Goal: Download file/media

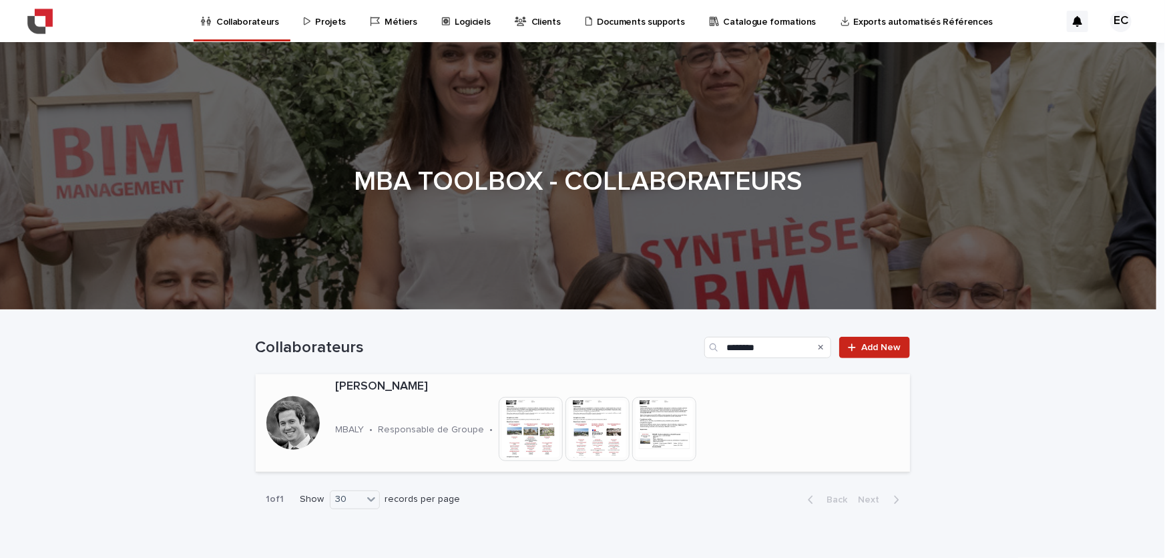
click at [289, 413] on div at bounding box center [292, 422] width 53 height 53
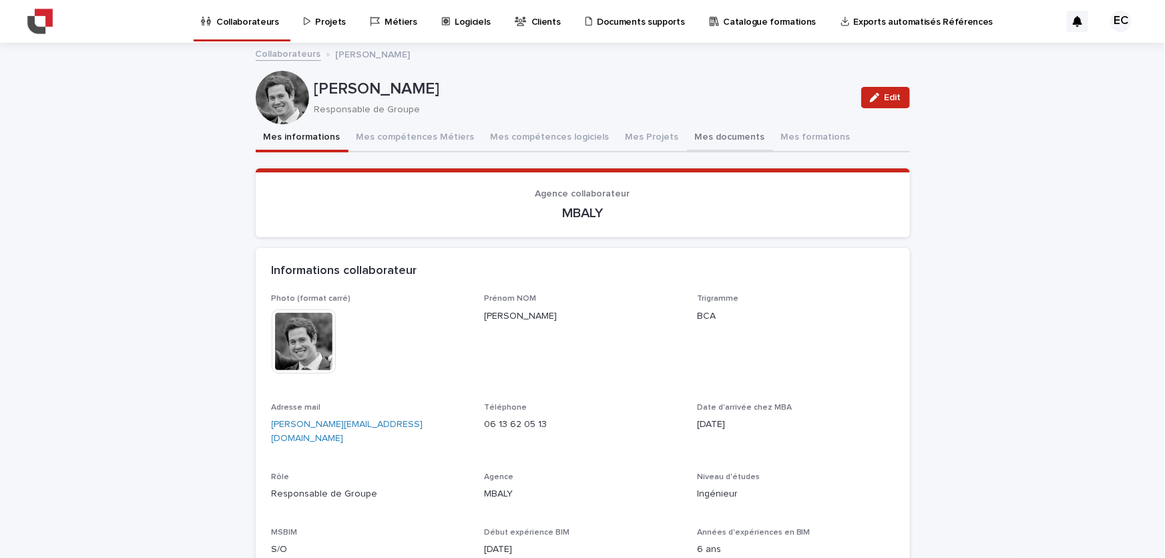
click at [701, 128] on button "Mes documents" at bounding box center [730, 138] width 86 height 28
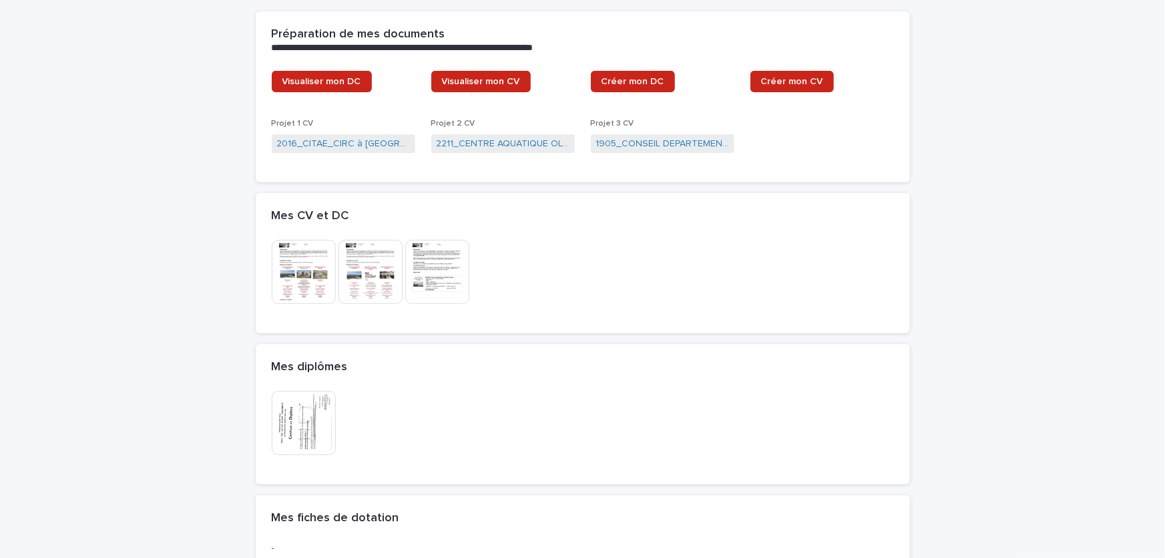
scroll to position [242, 0]
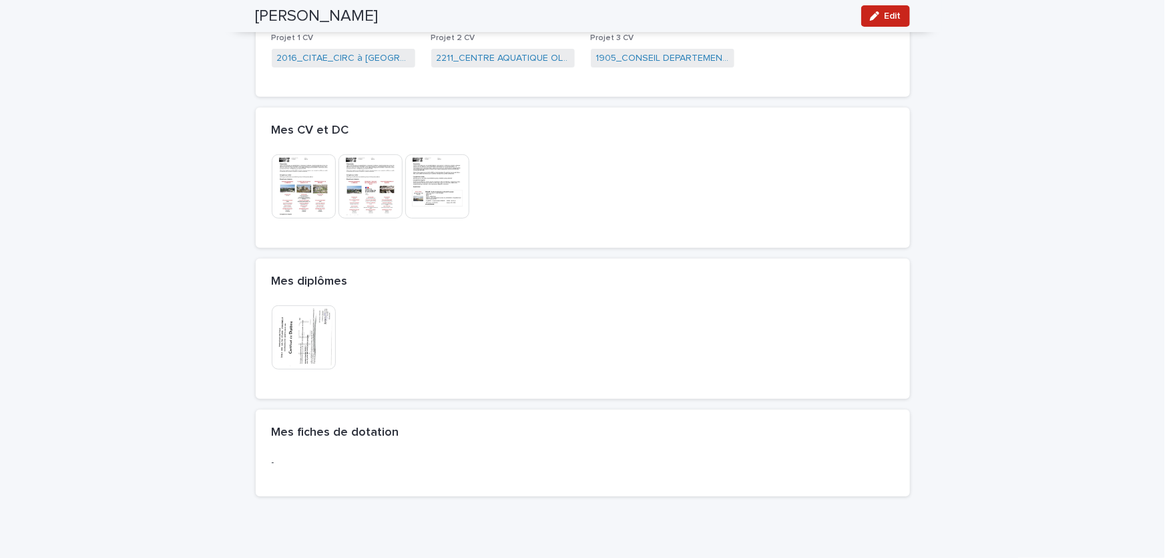
click at [322, 331] on img at bounding box center [304, 337] width 64 height 64
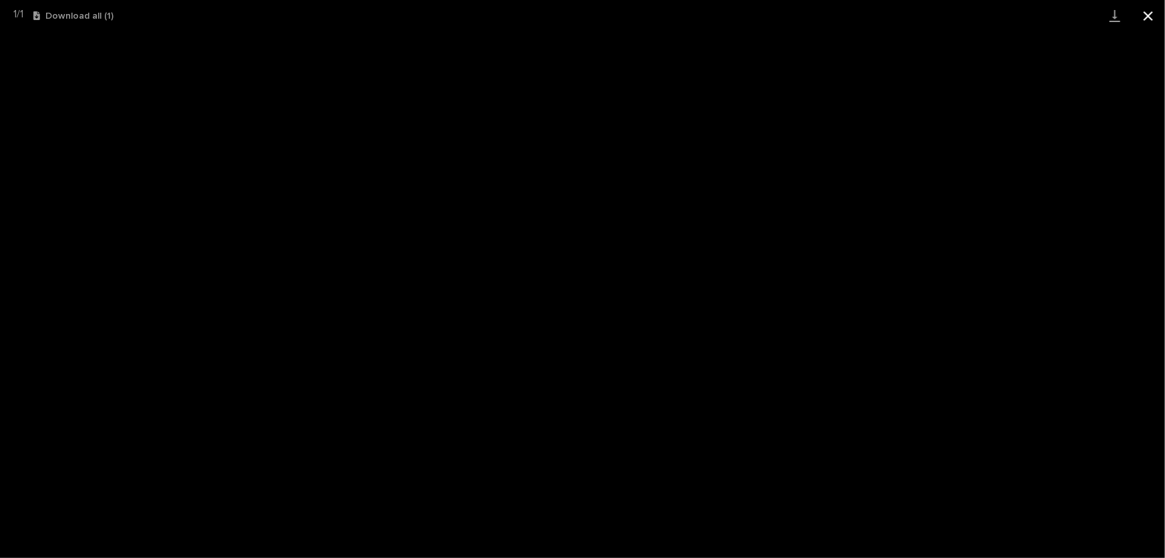
click at [1141, 19] on button "Close gallery" at bounding box center [1148, 15] width 33 height 31
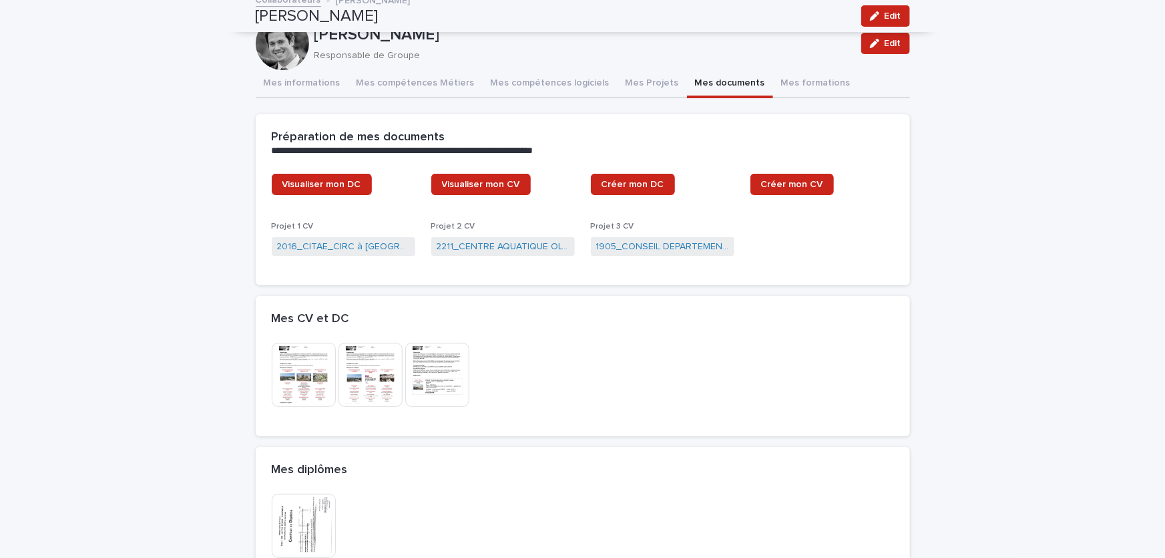
scroll to position [0, 0]
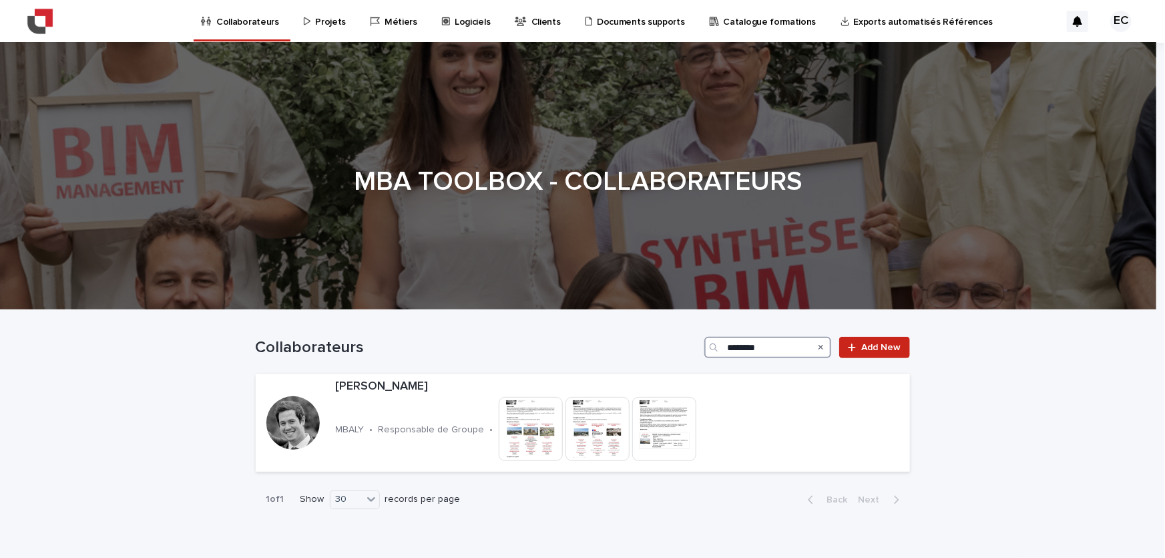
click at [799, 347] on input "********" at bounding box center [768, 347] width 127 height 21
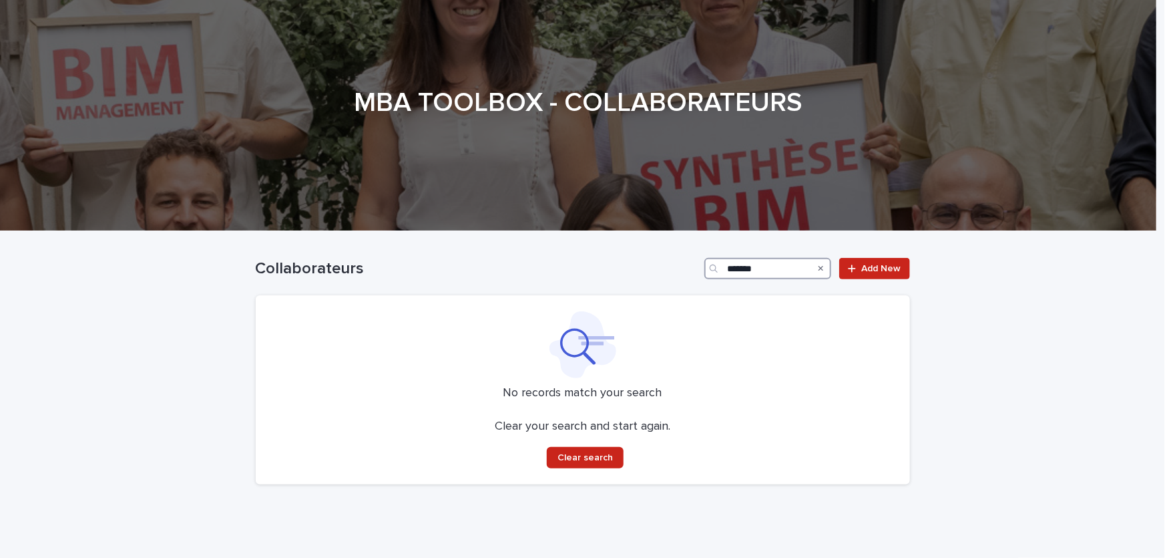
scroll to position [120, 0]
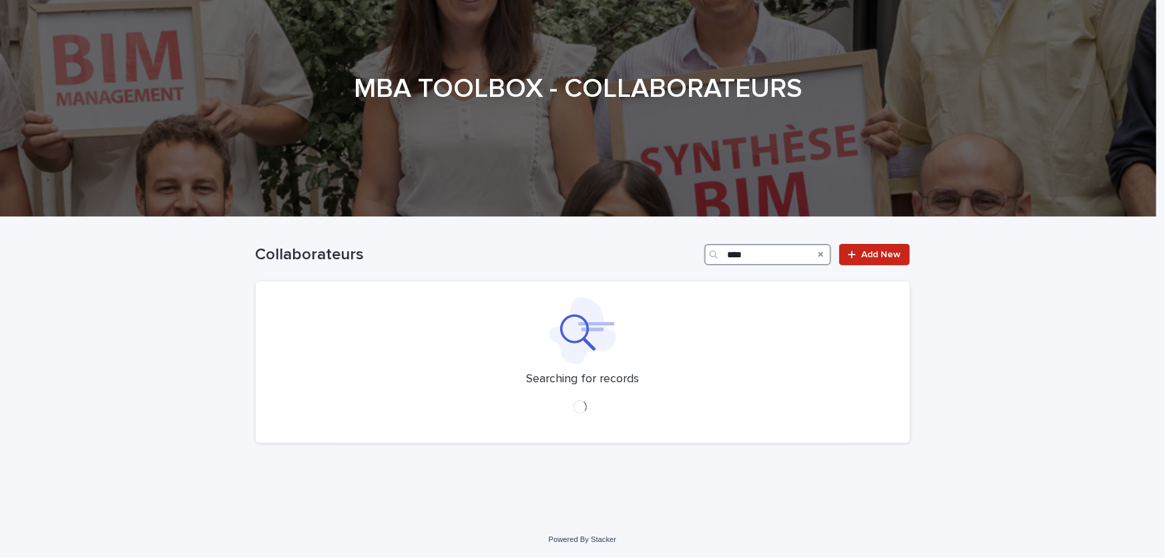
scroll to position [62, 0]
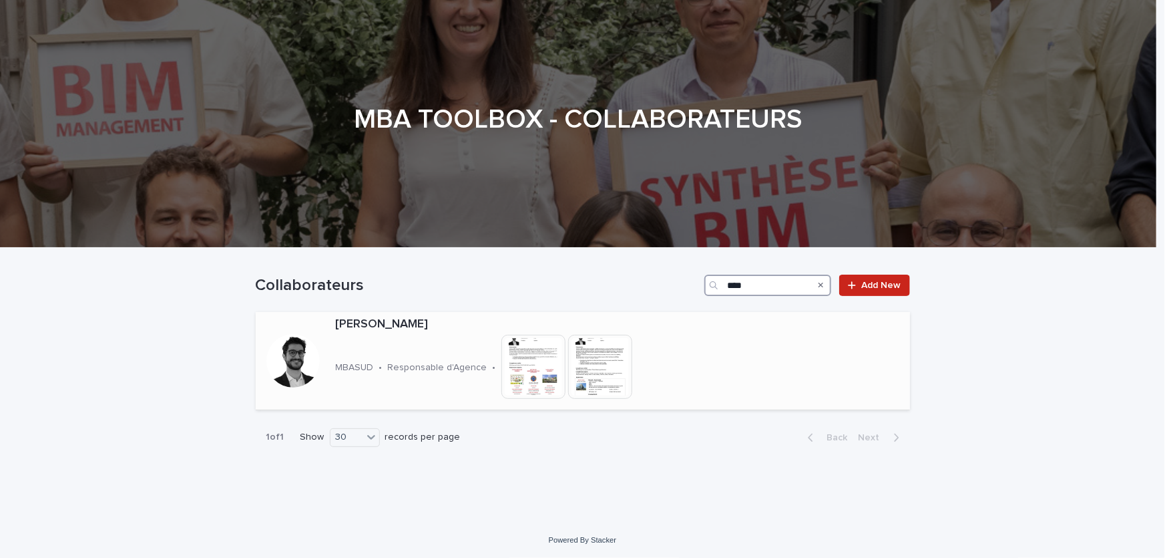
type input "****"
click at [279, 351] on div at bounding box center [292, 360] width 53 height 53
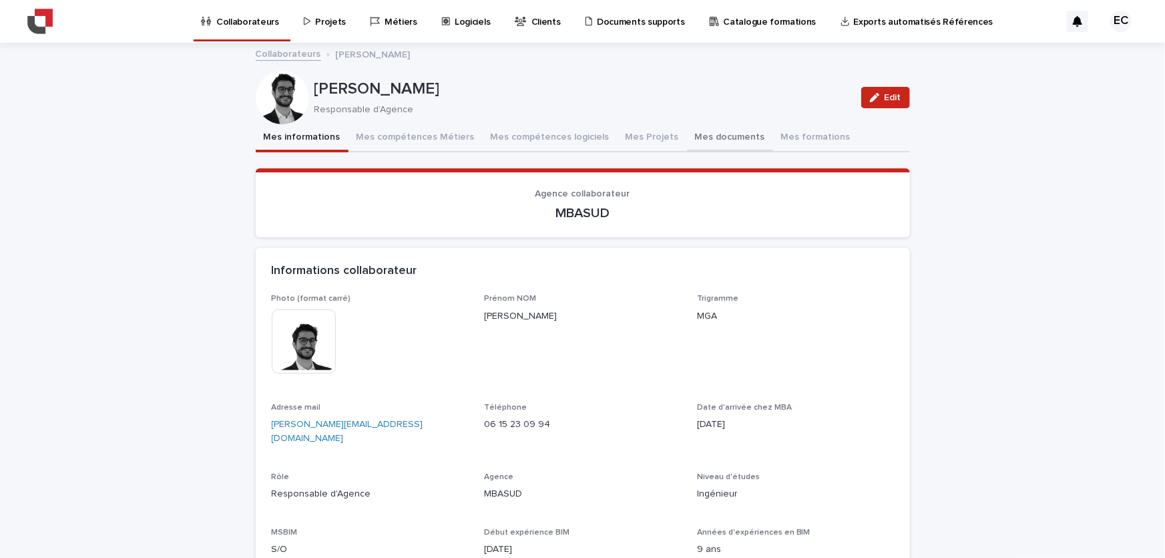
click at [725, 133] on button "Mes documents" at bounding box center [730, 138] width 86 height 28
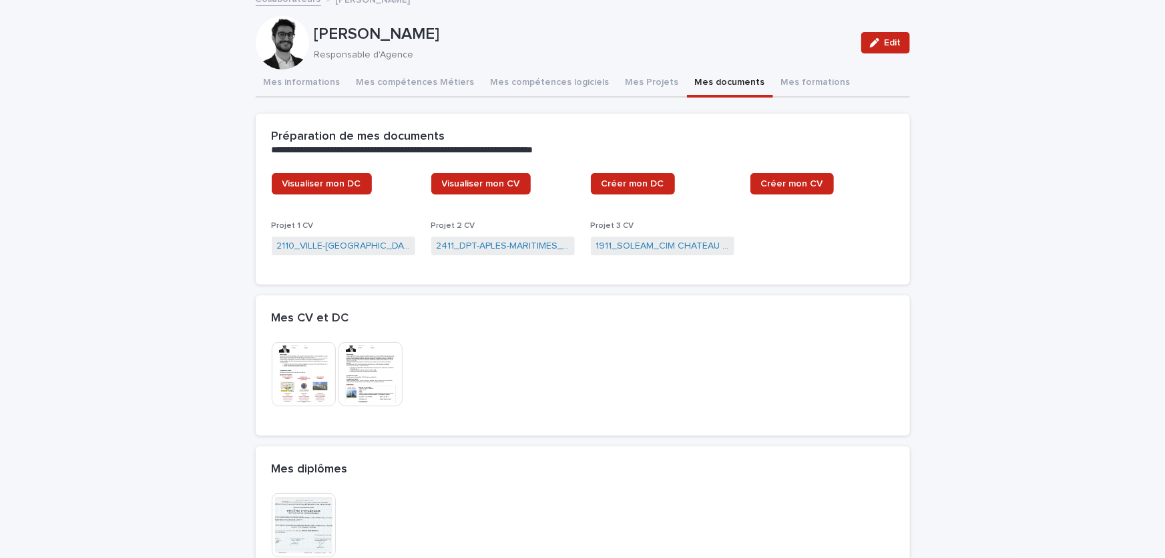
scroll to position [242, 0]
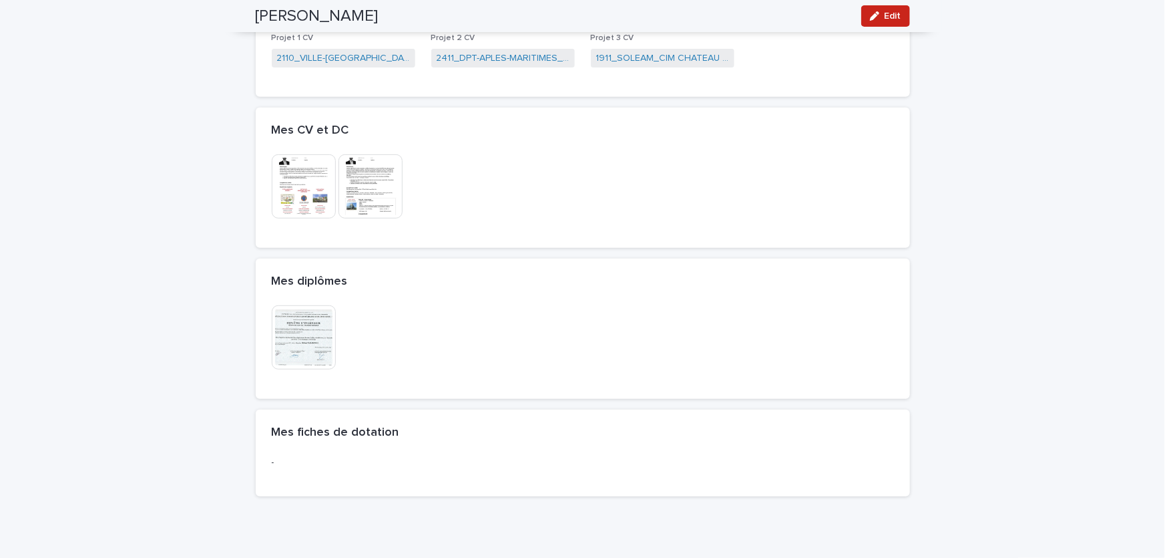
click at [313, 327] on img at bounding box center [304, 337] width 64 height 64
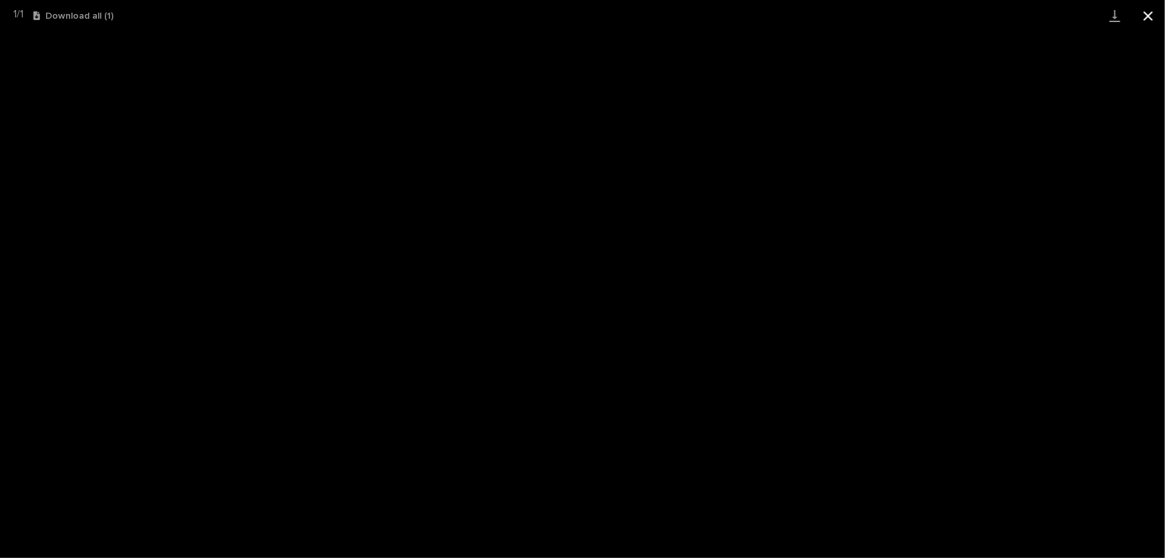
click at [1139, 21] on button "Close gallery" at bounding box center [1148, 15] width 33 height 31
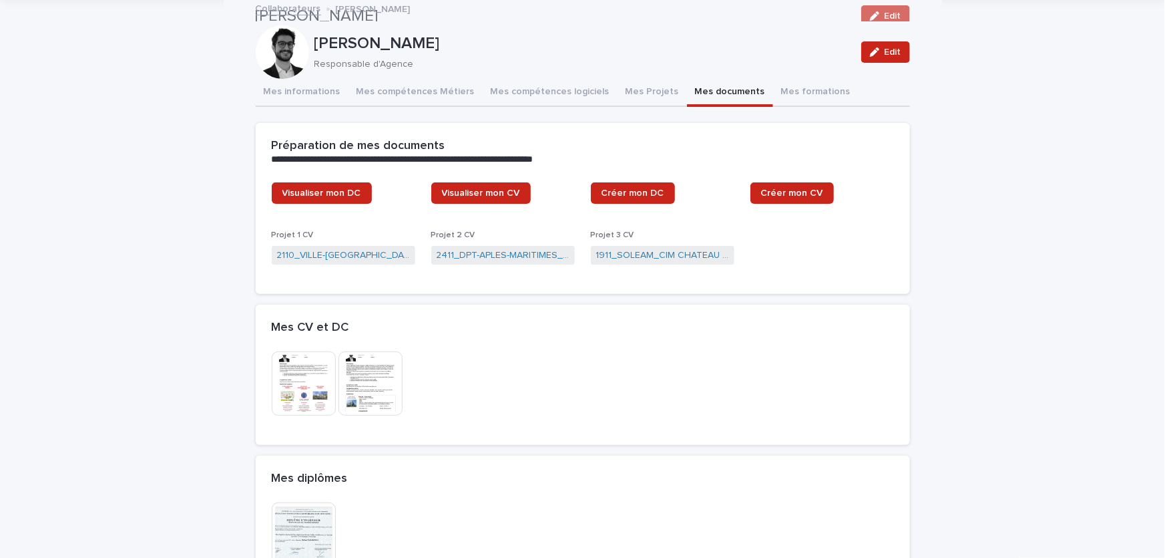
scroll to position [0, 0]
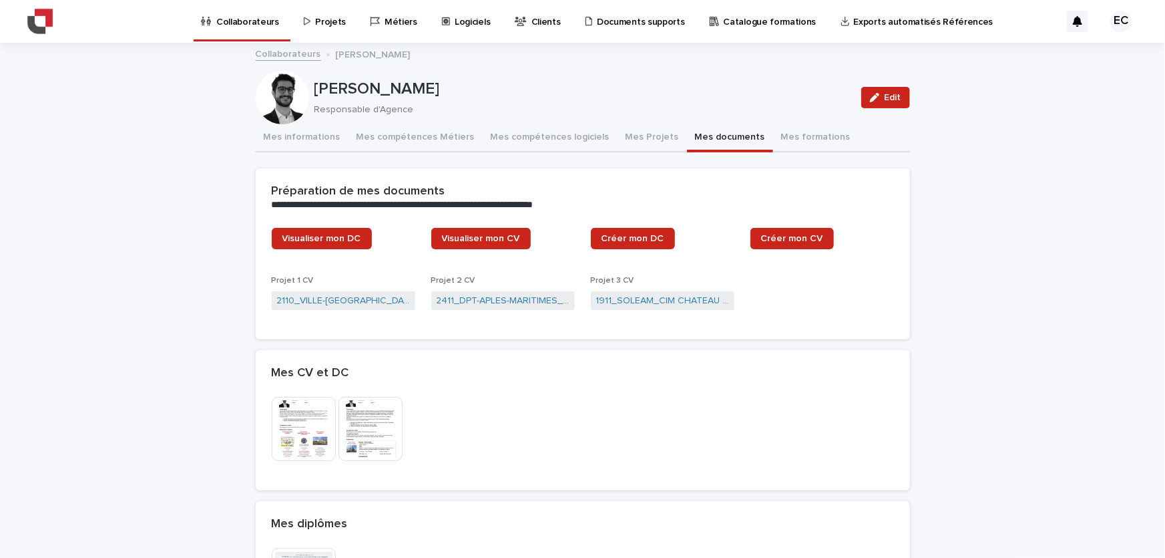
click at [251, 25] on p "Collaborateurs" at bounding box center [247, 14] width 63 height 28
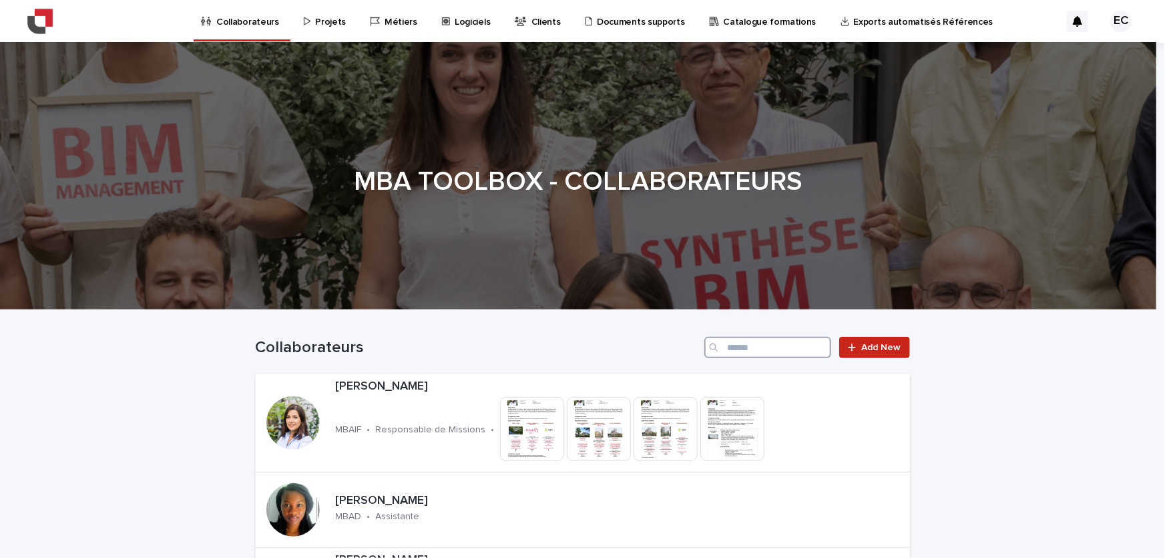
click at [745, 347] on input "Search" at bounding box center [768, 347] width 127 height 21
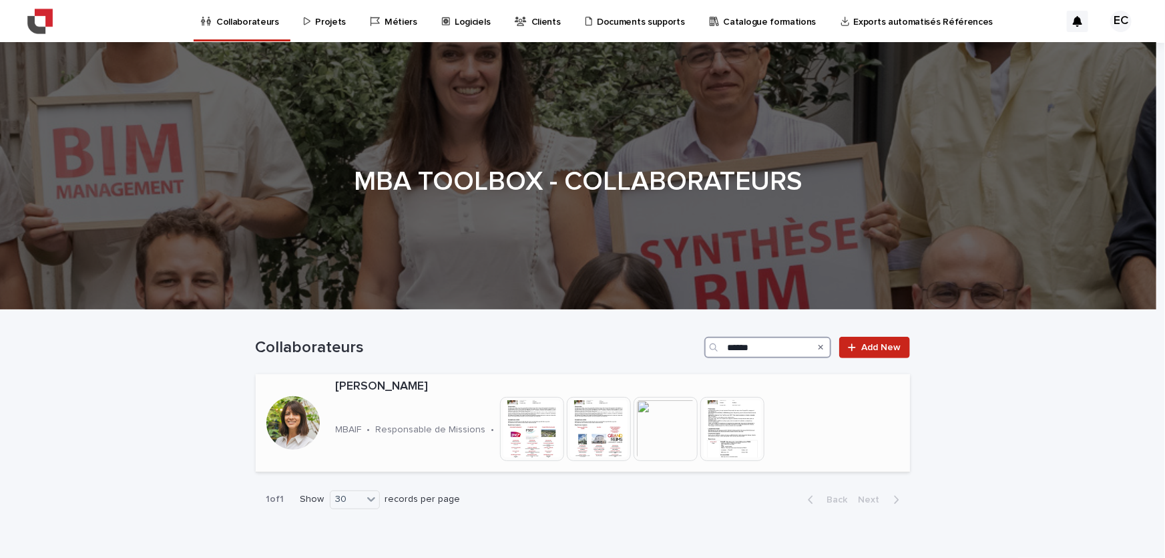
type input "******"
click at [314, 417] on div at bounding box center [292, 422] width 53 height 53
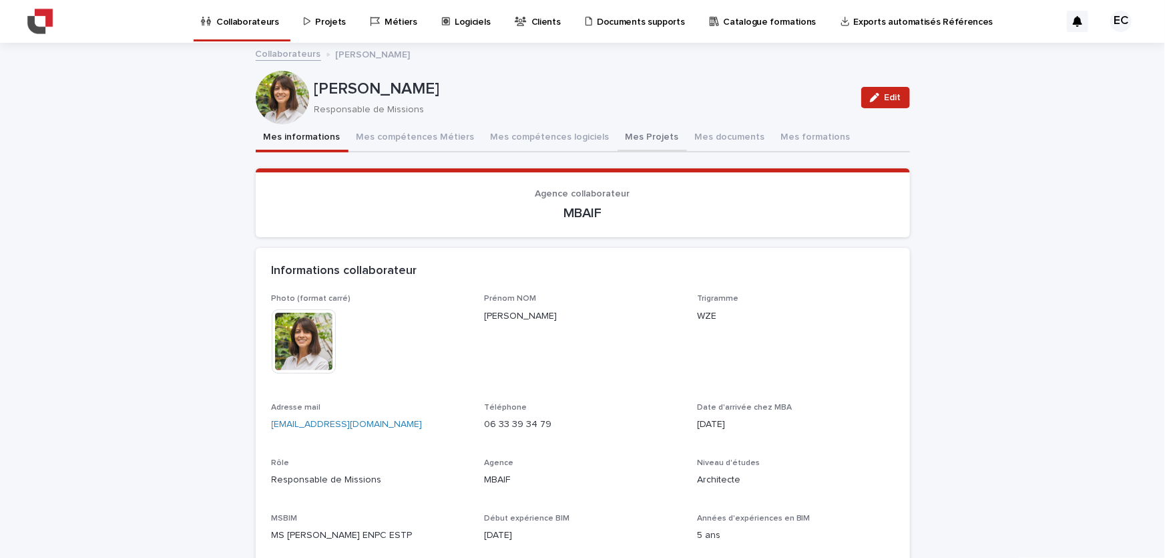
click at [638, 138] on button "Mes Projets" at bounding box center [652, 138] width 69 height 28
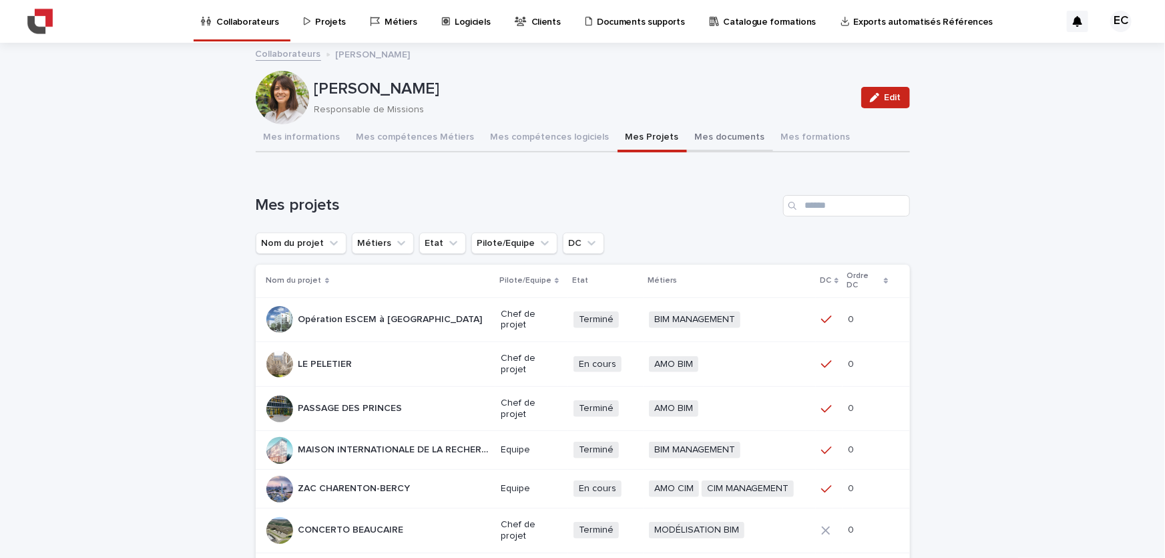
click at [687, 140] on button "Mes documents" at bounding box center [730, 138] width 86 height 28
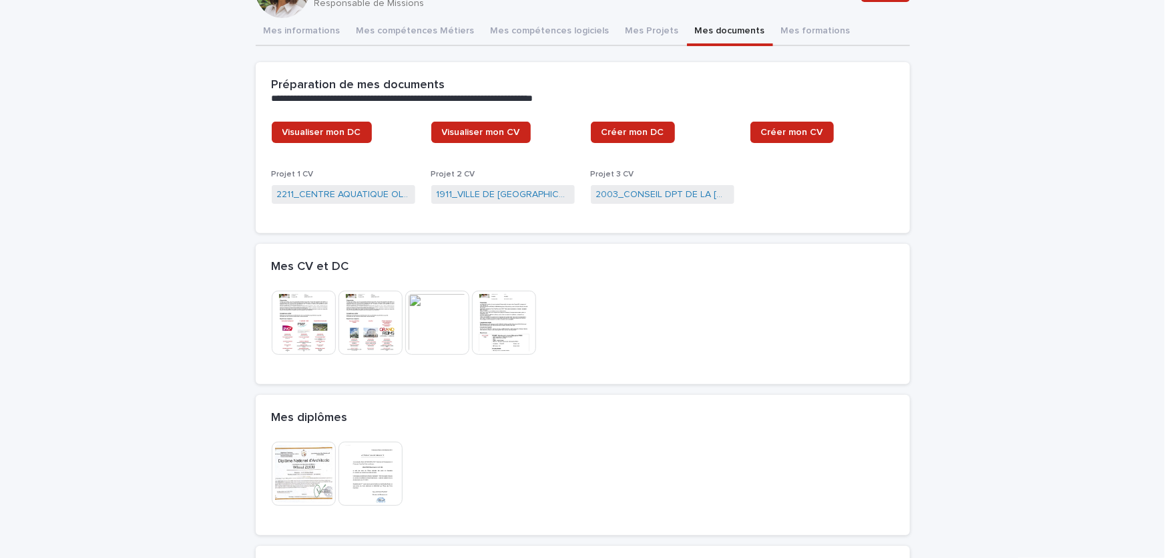
scroll to position [303, 0]
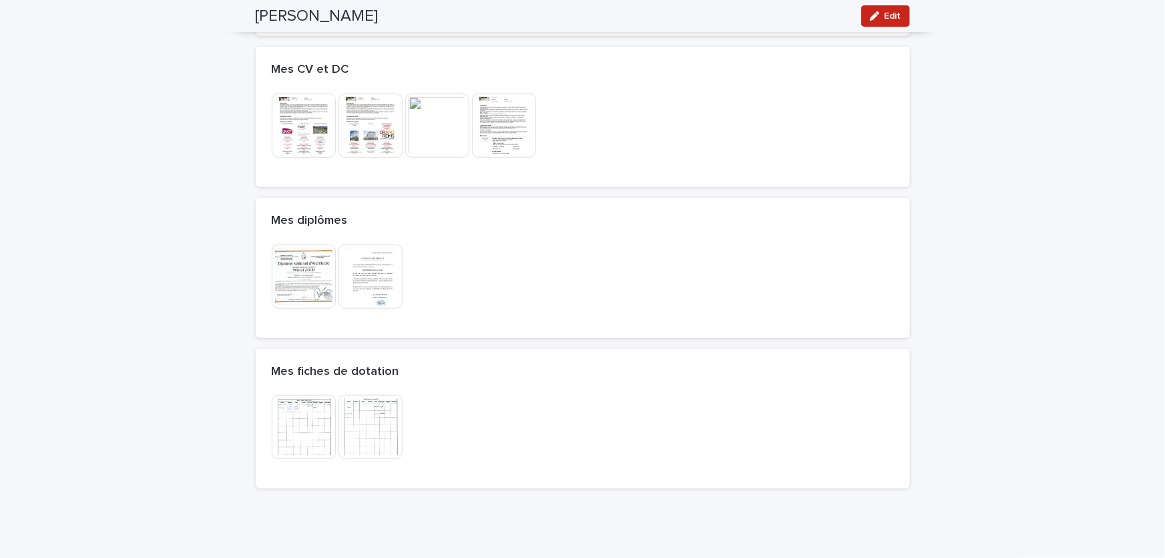
click at [301, 280] on img at bounding box center [304, 276] width 64 height 64
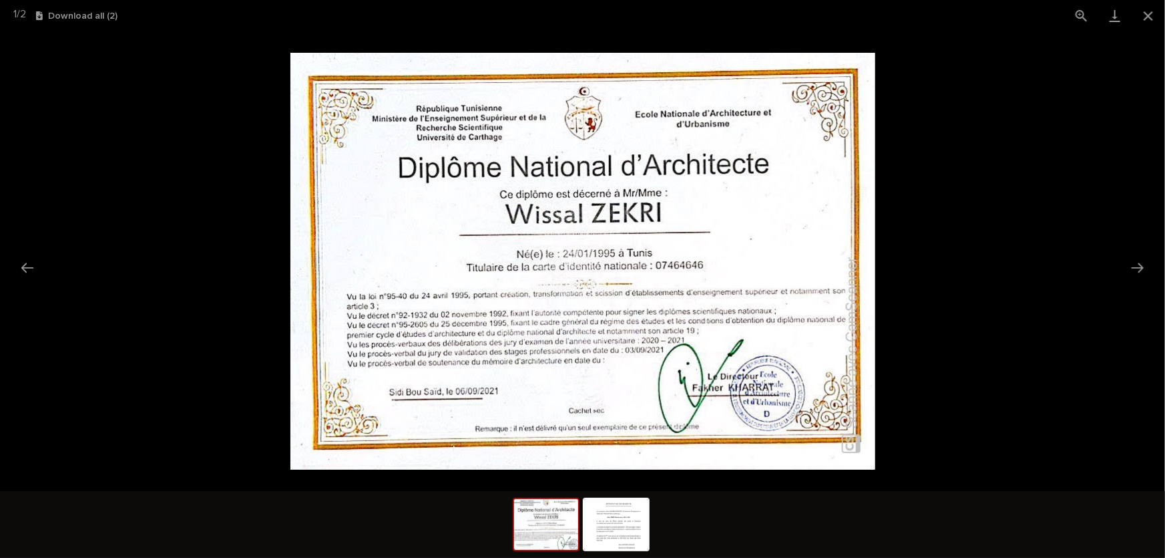
click at [615, 267] on img at bounding box center [583, 261] width 585 height 417
click at [1073, 5] on button "View actual size" at bounding box center [1081, 15] width 33 height 31
click at [534, 331] on img at bounding box center [583, 261] width 585 height 417
drag, startPoint x: 534, startPoint y: 331, endPoint x: 550, endPoint y: 192, distance: 139.8
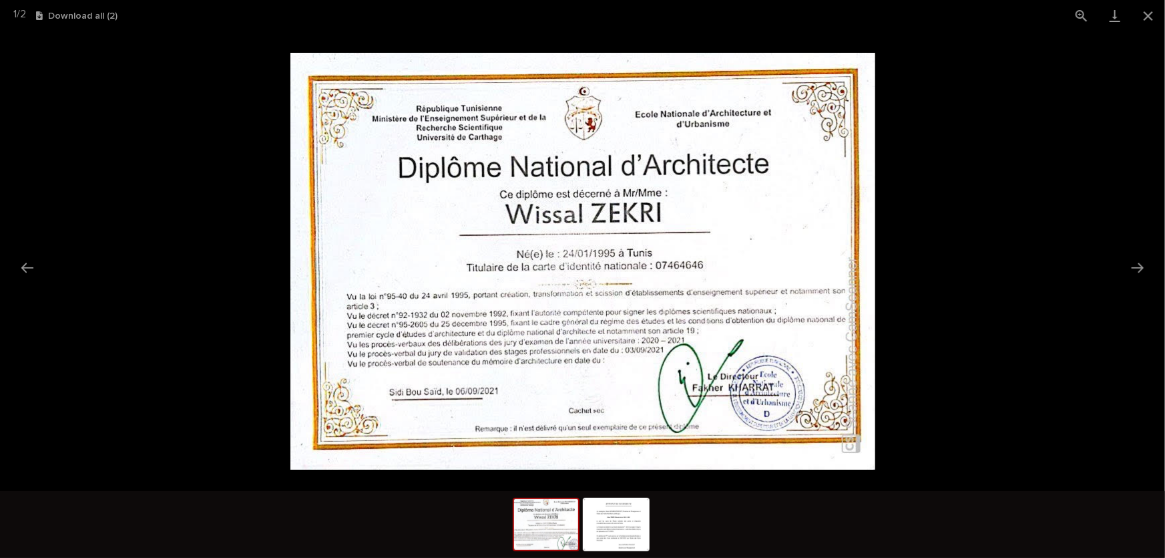
click at [550, 192] on img at bounding box center [583, 261] width 585 height 417
click at [1155, 19] on button "Close gallery" at bounding box center [1148, 15] width 33 height 31
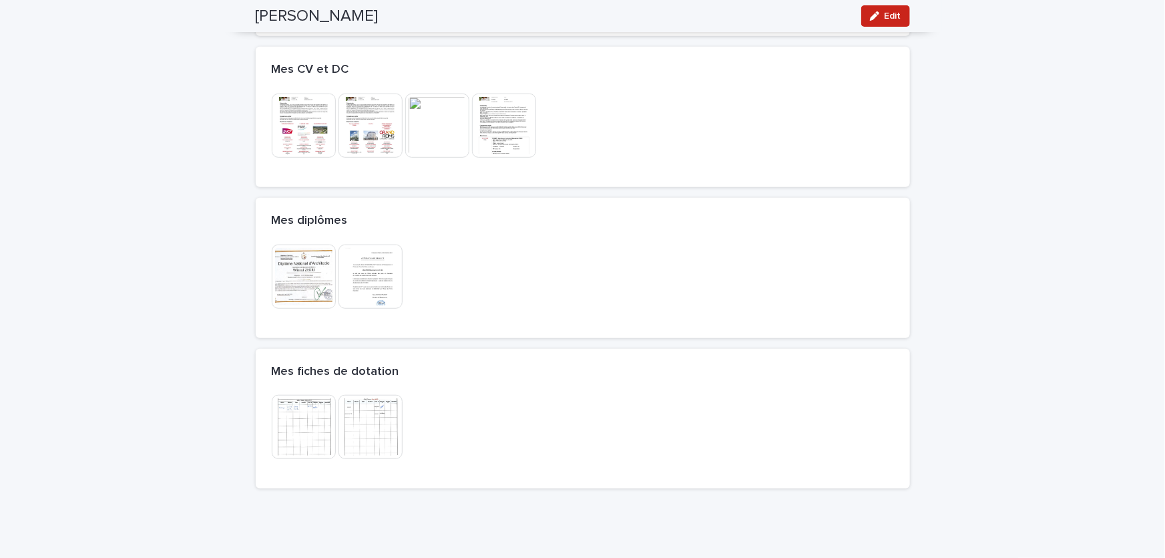
click at [290, 260] on img at bounding box center [304, 276] width 64 height 64
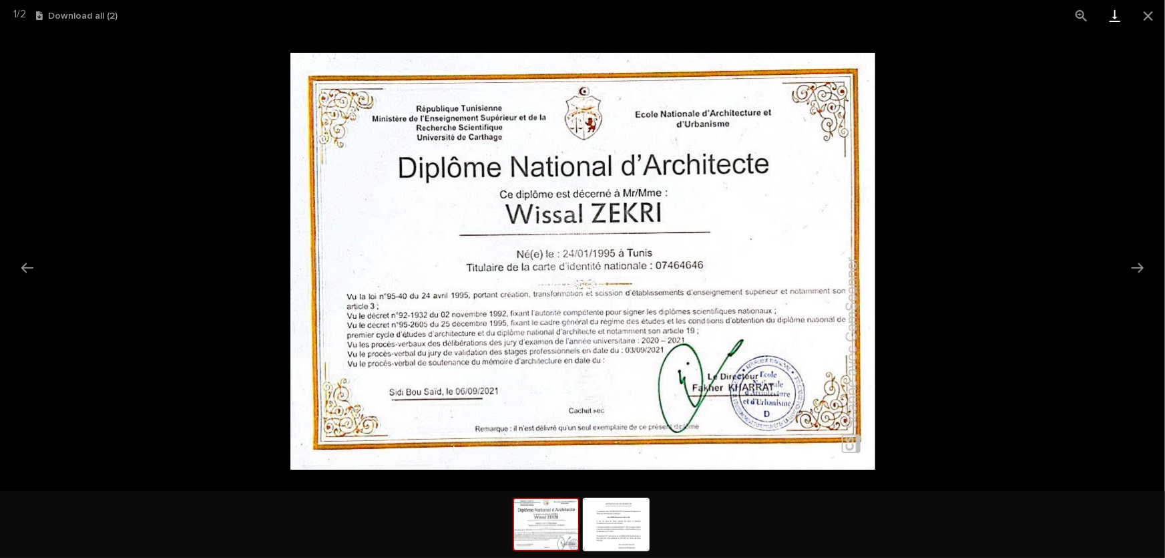
click at [1118, 13] on link "Download" at bounding box center [1115, 15] width 33 height 31
click at [1163, 254] on picture at bounding box center [582, 261] width 1165 height 460
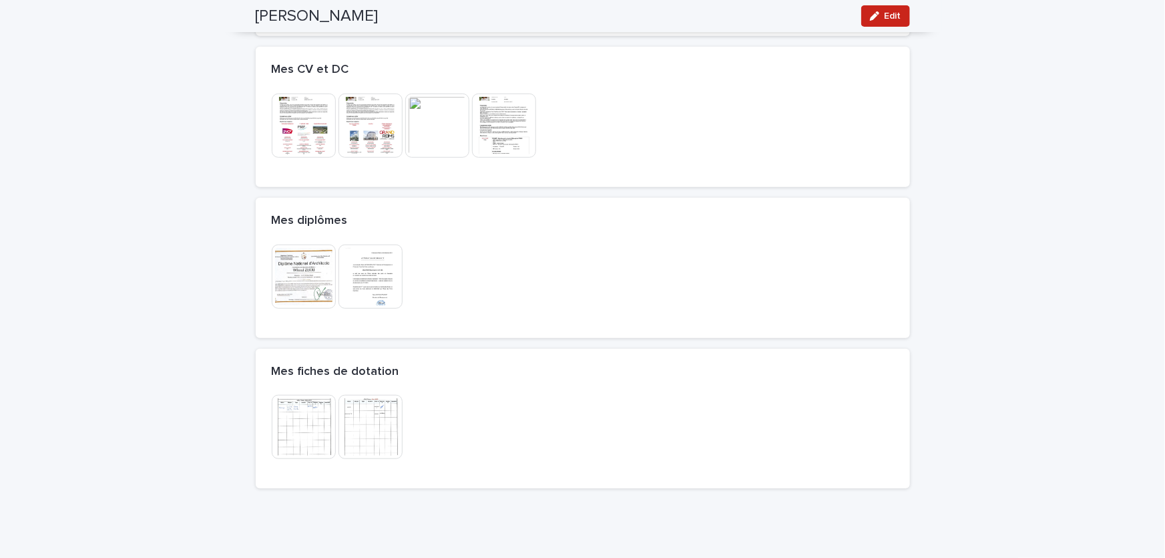
click at [361, 266] on img at bounding box center [371, 276] width 64 height 64
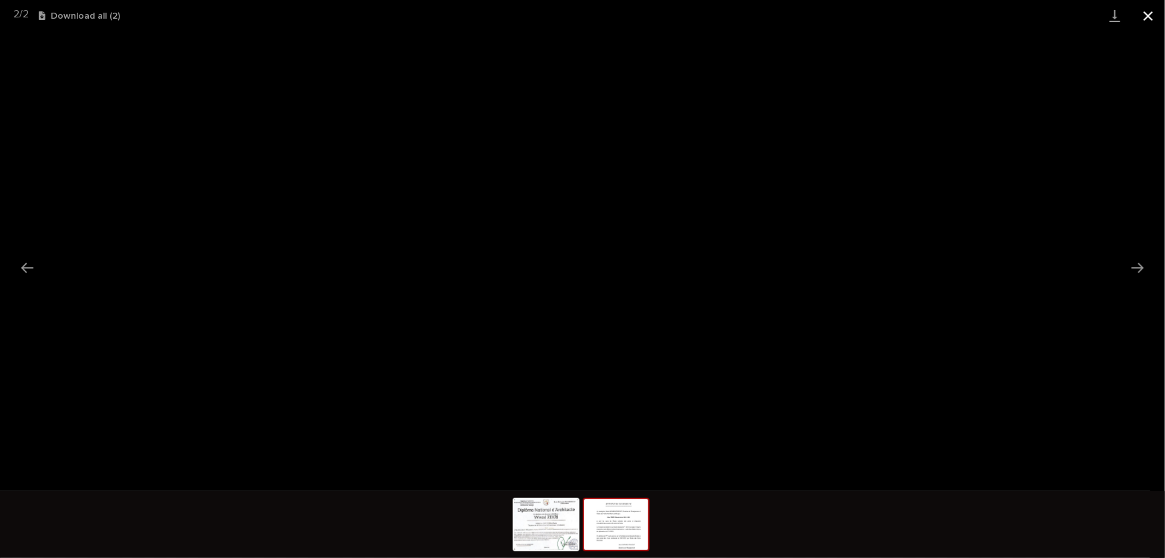
click at [1149, 17] on button "Close gallery" at bounding box center [1148, 15] width 33 height 31
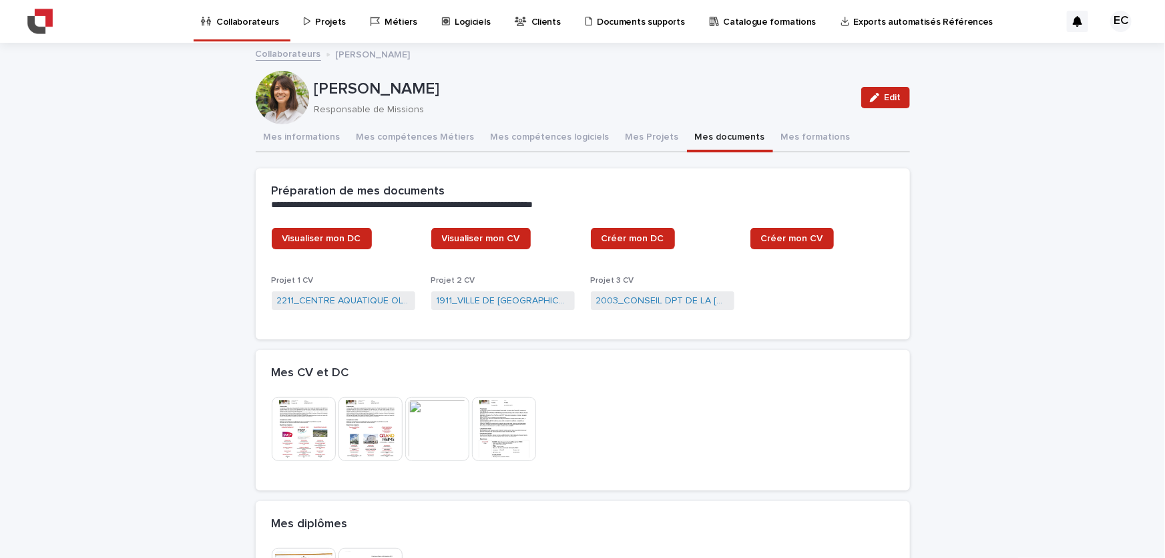
click at [250, 27] on p "Collaborateurs" at bounding box center [247, 14] width 63 height 28
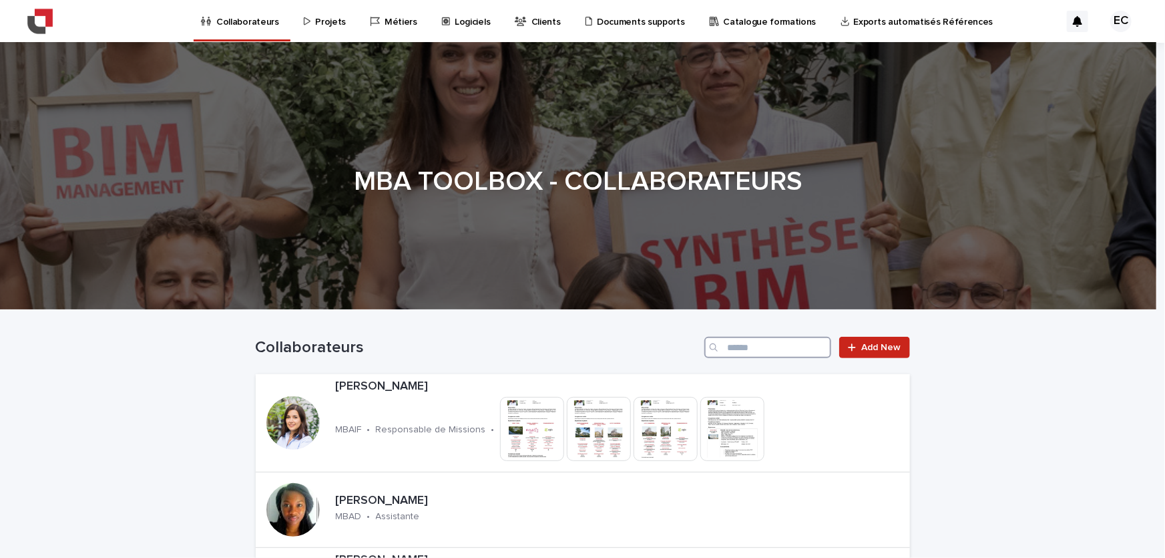
click at [780, 347] on input "Search" at bounding box center [768, 347] width 127 height 21
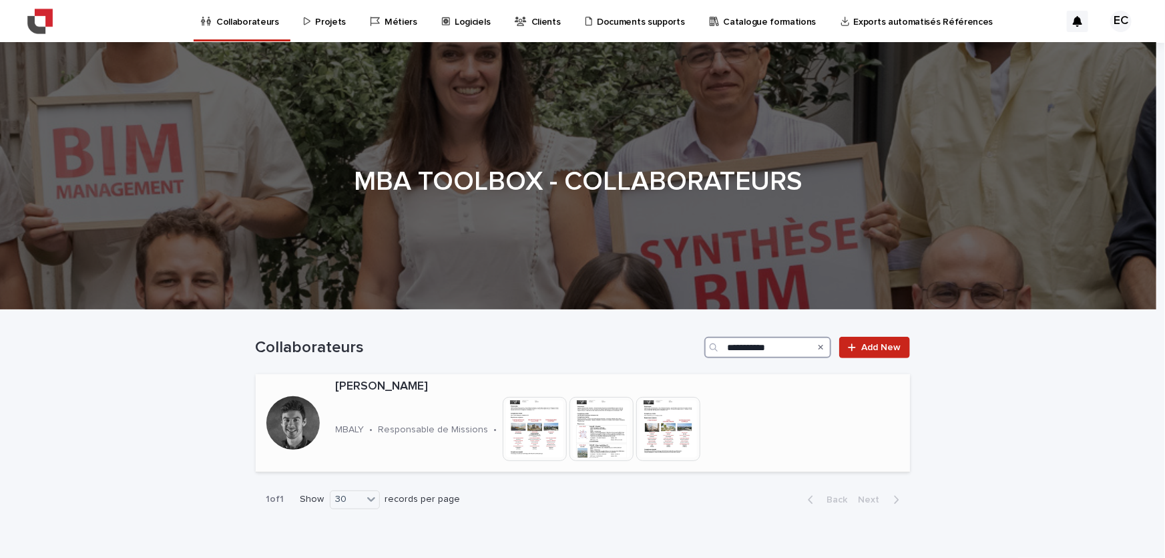
type input "**********"
click at [273, 415] on div at bounding box center [292, 422] width 53 height 53
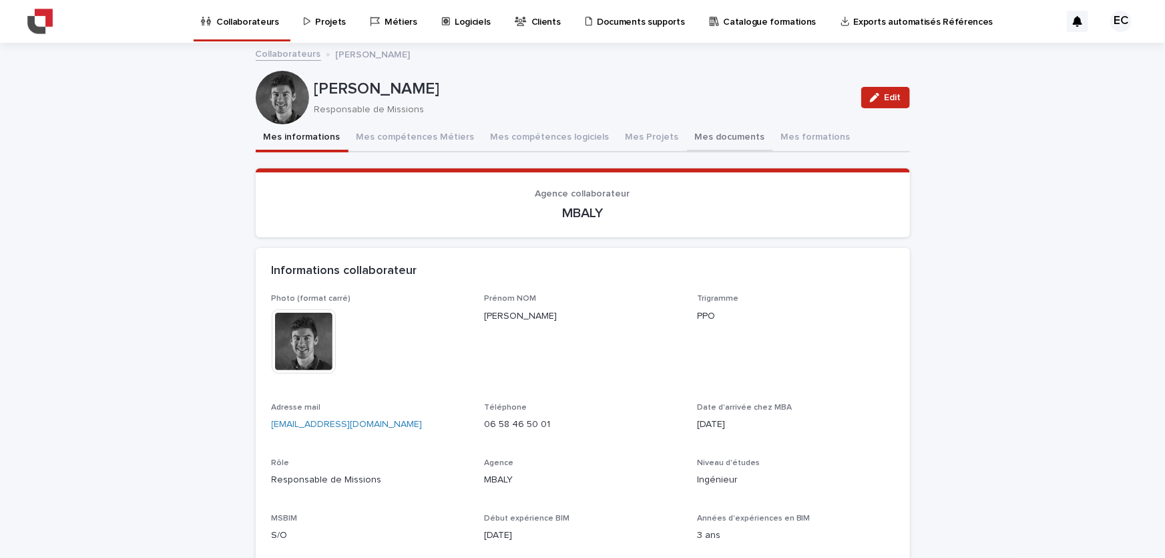
click at [688, 133] on button "Mes documents" at bounding box center [730, 138] width 86 height 28
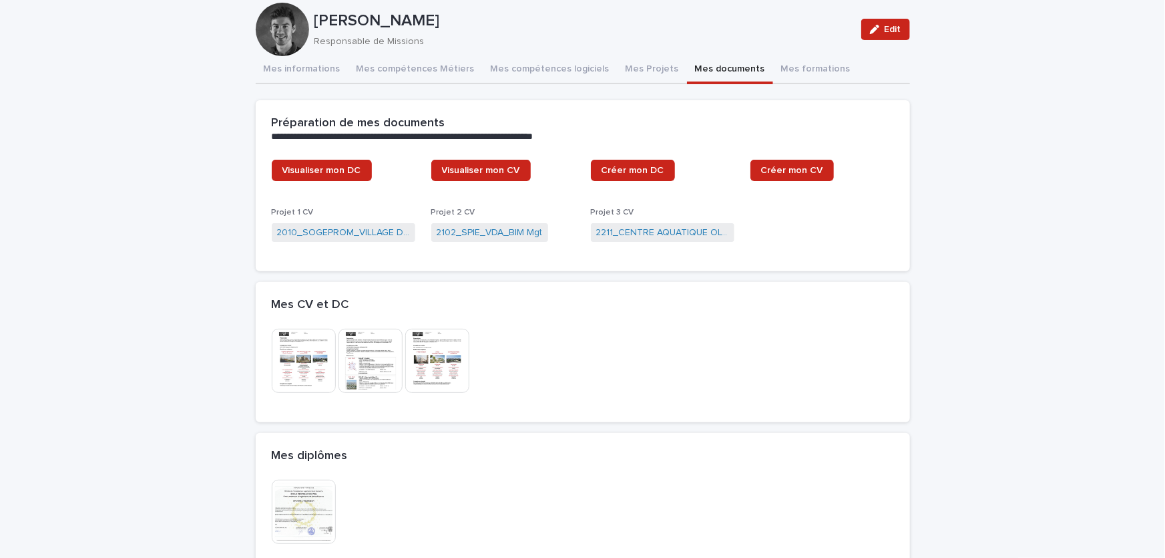
scroll to position [348, 0]
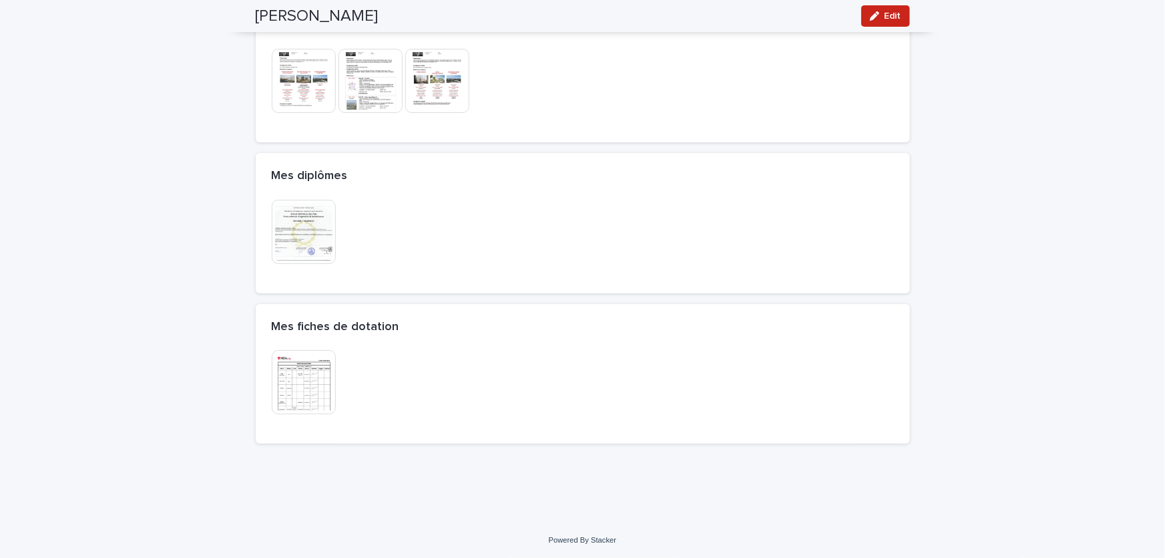
click at [299, 206] on img at bounding box center [304, 232] width 64 height 64
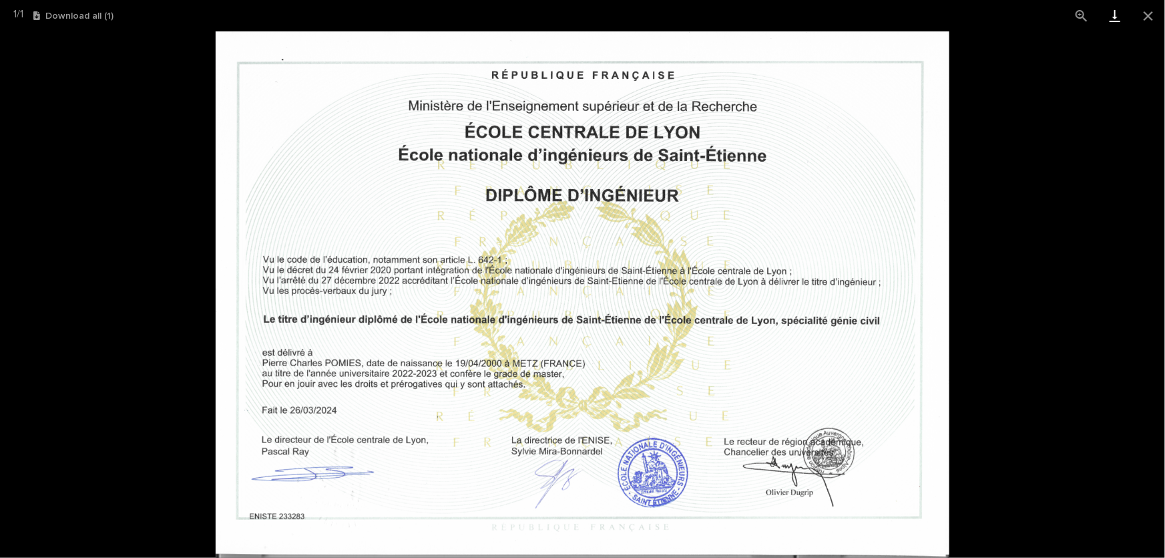
click at [1117, 17] on link "Download" at bounding box center [1115, 15] width 33 height 31
click at [1141, 13] on button "Close gallery" at bounding box center [1148, 15] width 33 height 31
